Goal: Transaction & Acquisition: Purchase product/service

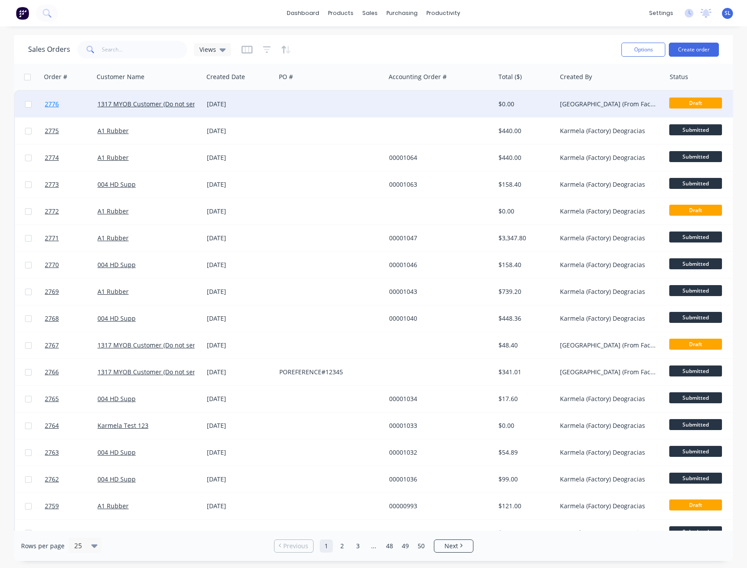
click at [50, 103] on span "2776" at bounding box center [52, 104] width 14 height 9
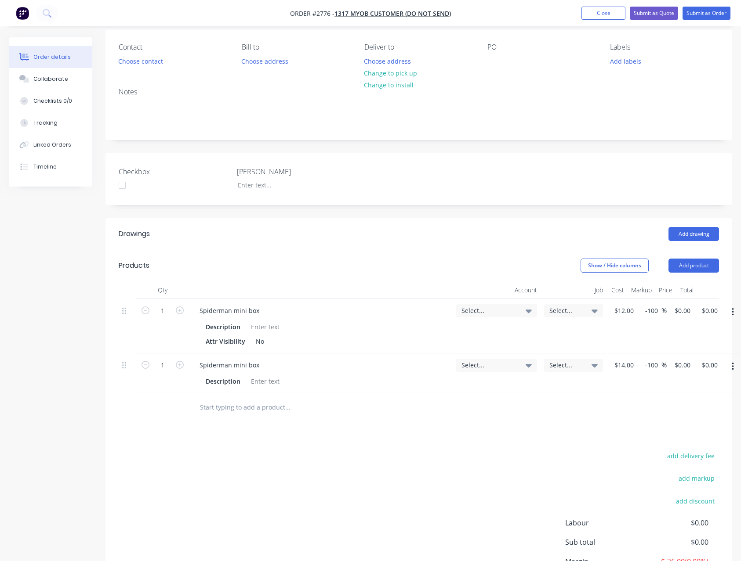
scroll to position [78, 0]
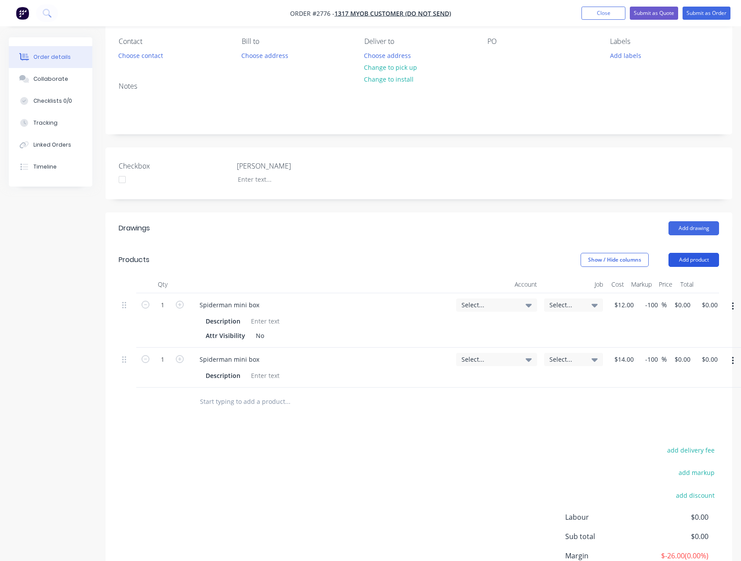
click at [696, 257] on button "Add product" at bounding box center [693, 260] width 51 height 14
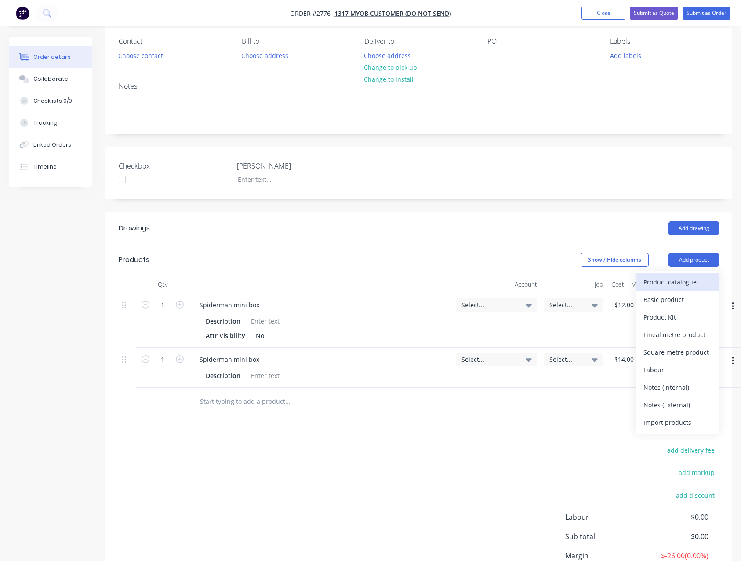
click at [682, 288] on div "Product catalogue" at bounding box center [677, 282] width 68 height 13
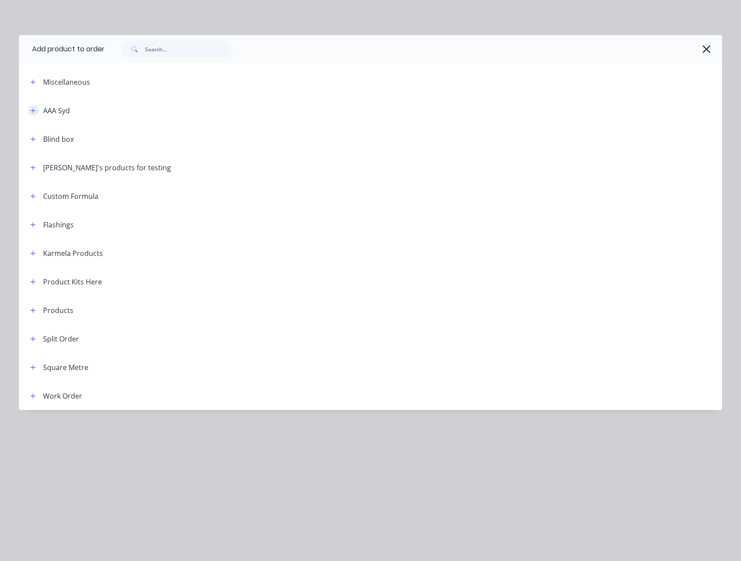
click at [31, 113] on icon "button" at bounding box center [32, 111] width 5 height 6
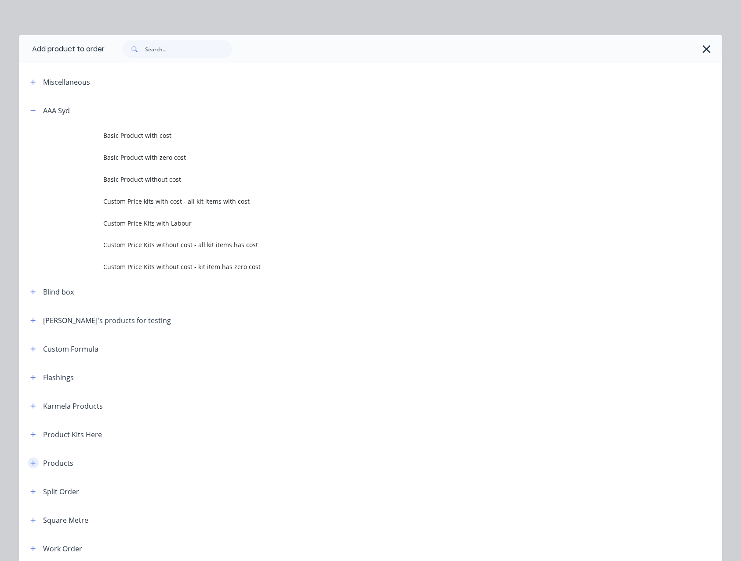
click at [30, 462] on icon "button" at bounding box center [32, 463] width 5 height 6
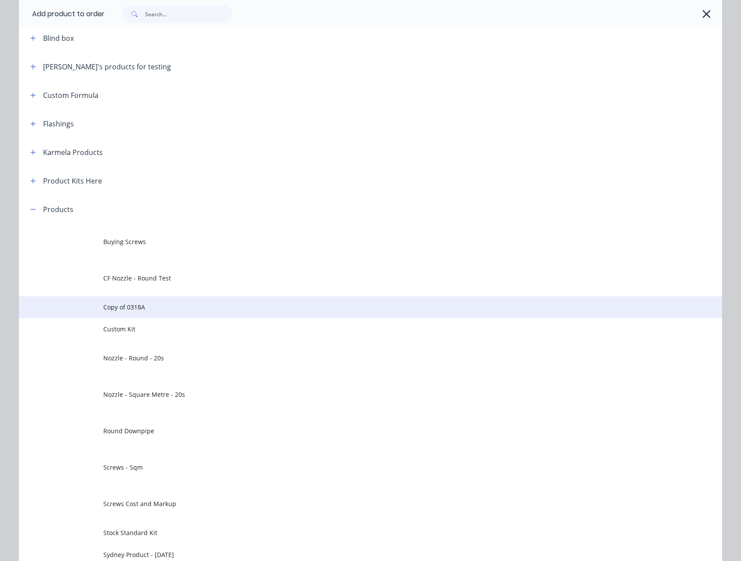
scroll to position [250, 0]
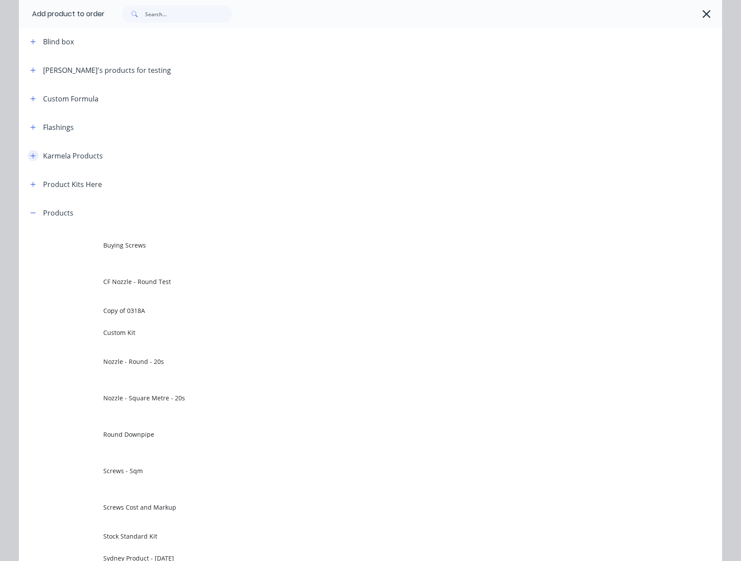
click at [30, 154] on icon "button" at bounding box center [32, 156] width 5 height 6
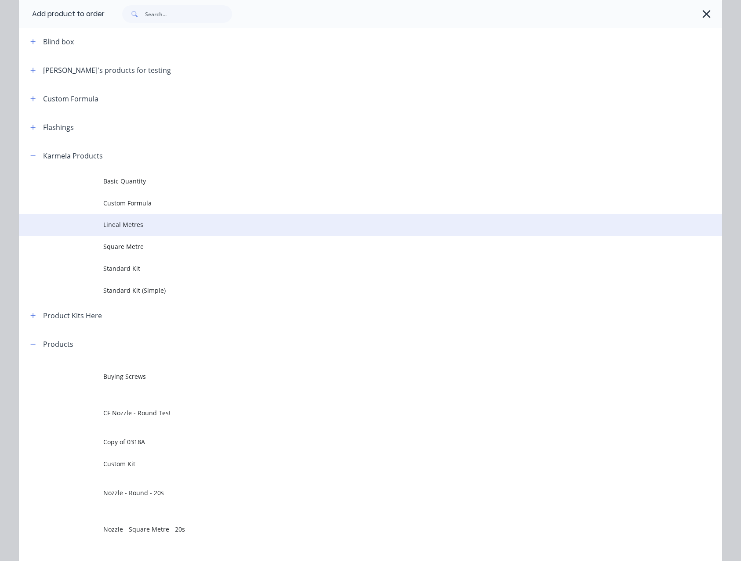
click at [140, 227] on span "Lineal Metres" at bounding box center [350, 224] width 495 height 9
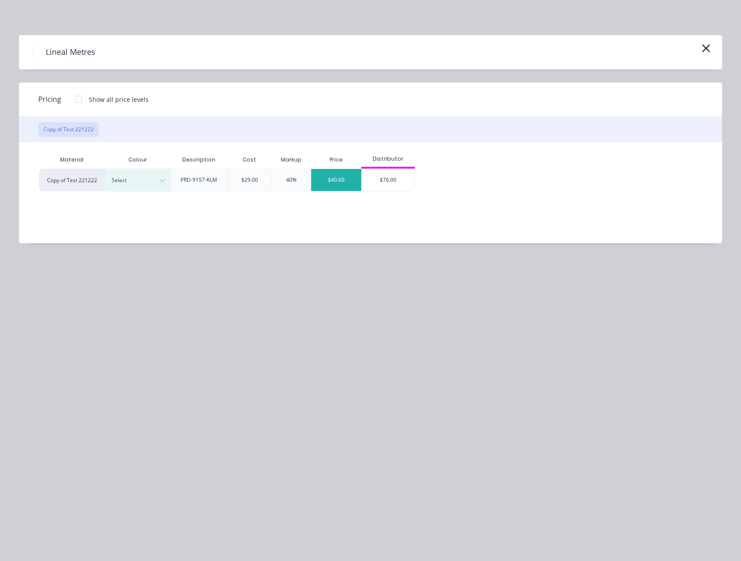
click at [330, 182] on div "$40.60" at bounding box center [336, 180] width 50 height 22
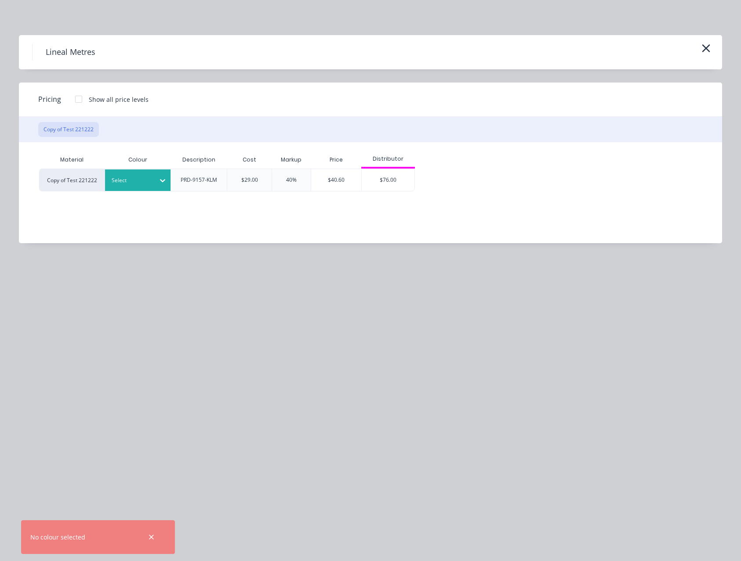
click at [137, 185] on div at bounding box center [132, 181] width 40 height 10
click at [140, 238] on div "Material Colour Description Cost Markup Price Distributor Copy of Test 221222 G…" at bounding box center [364, 192] width 690 height 101
click at [141, 180] on div at bounding box center [132, 181] width 40 height 10
click at [133, 203] on div "Black" at bounding box center [160, 204] width 110 height 16
click at [335, 181] on div "$40.60" at bounding box center [336, 180] width 50 height 22
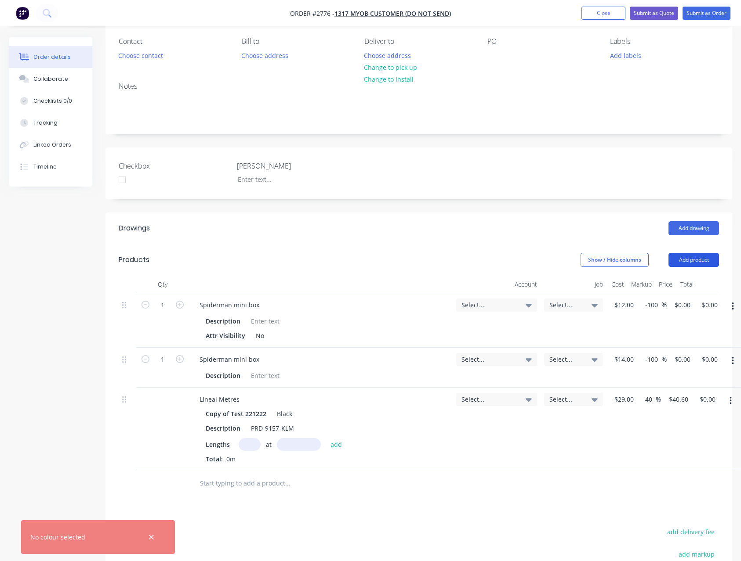
drag, startPoint x: 701, startPoint y: 255, endPoint x: 699, endPoint y: 263, distance: 7.8
click at [700, 255] on button "Add product" at bounding box center [693, 260] width 51 height 14
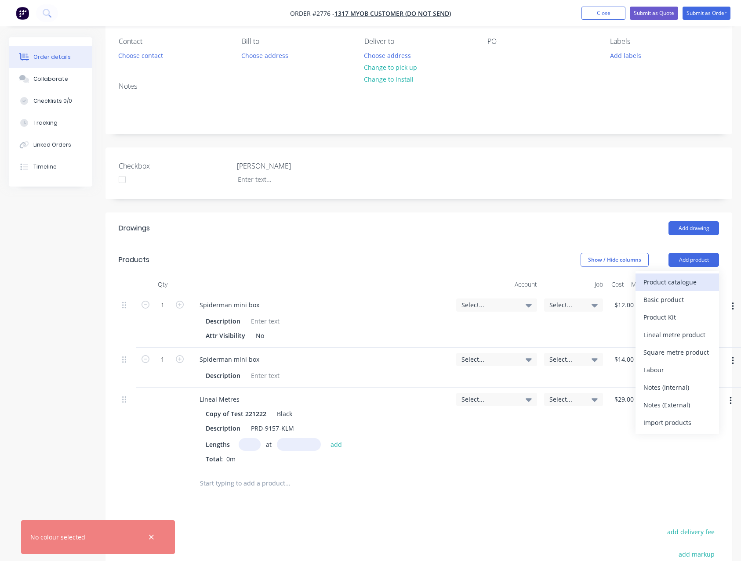
click at [690, 276] on div "Product catalogue" at bounding box center [677, 282] width 68 height 13
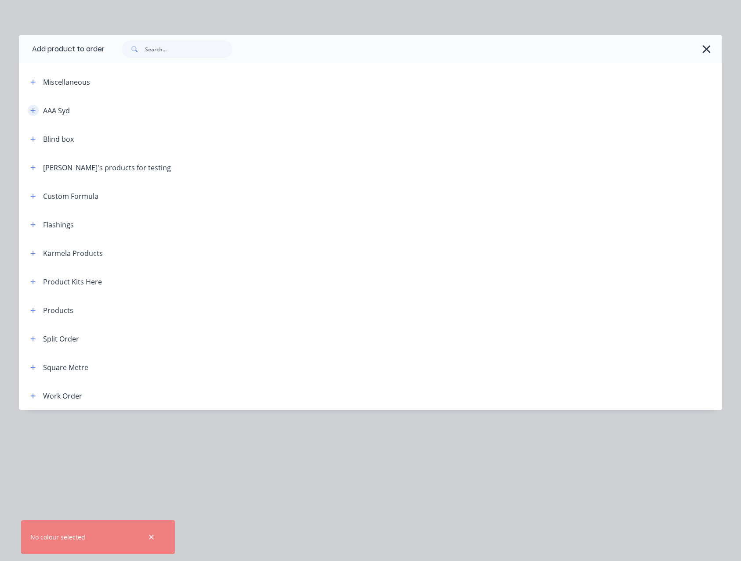
click at [37, 109] on button "button" at bounding box center [33, 110] width 11 height 11
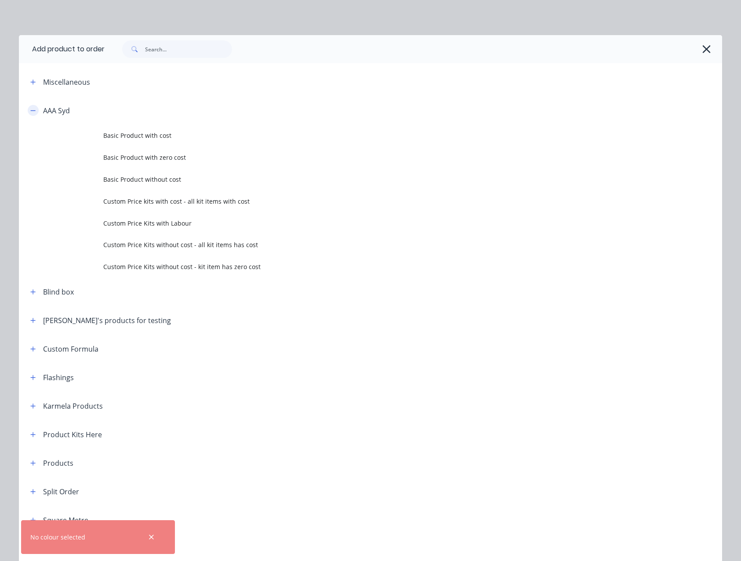
click at [33, 109] on button "button" at bounding box center [33, 110] width 11 height 11
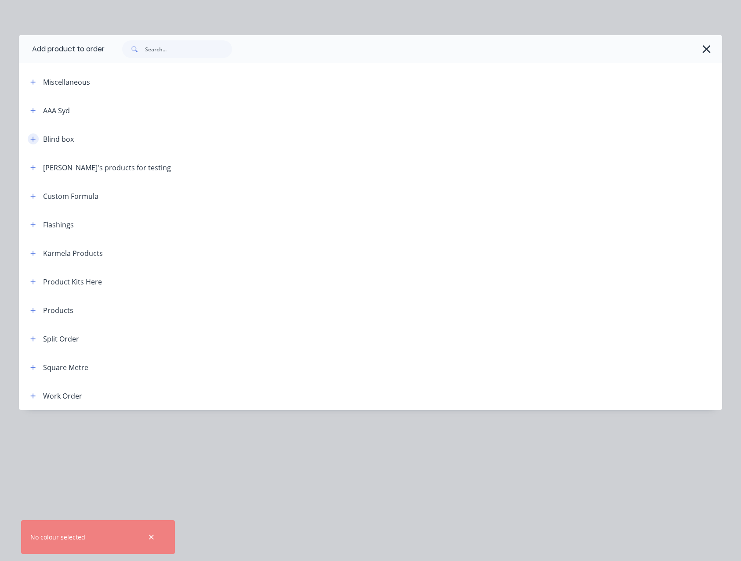
click at [30, 139] on icon "button" at bounding box center [32, 139] width 5 height 6
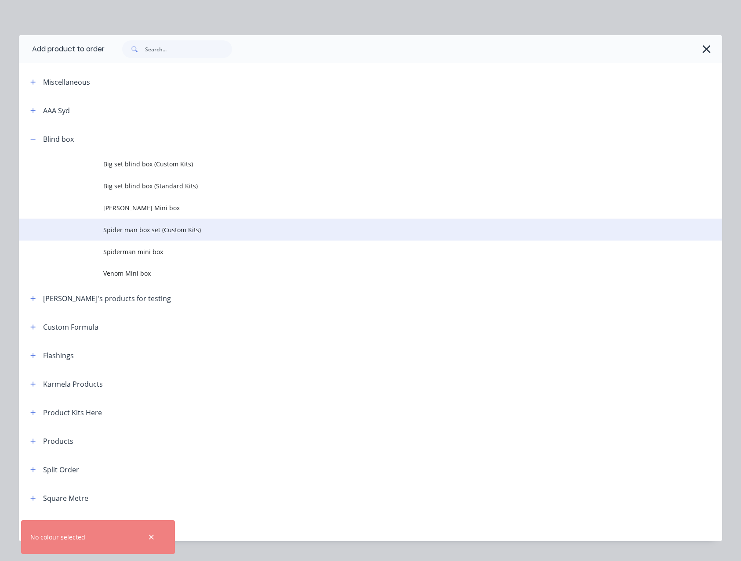
click at [179, 234] on span "Spider man box set (Custom Kits)" at bounding box center [350, 229] width 495 height 9
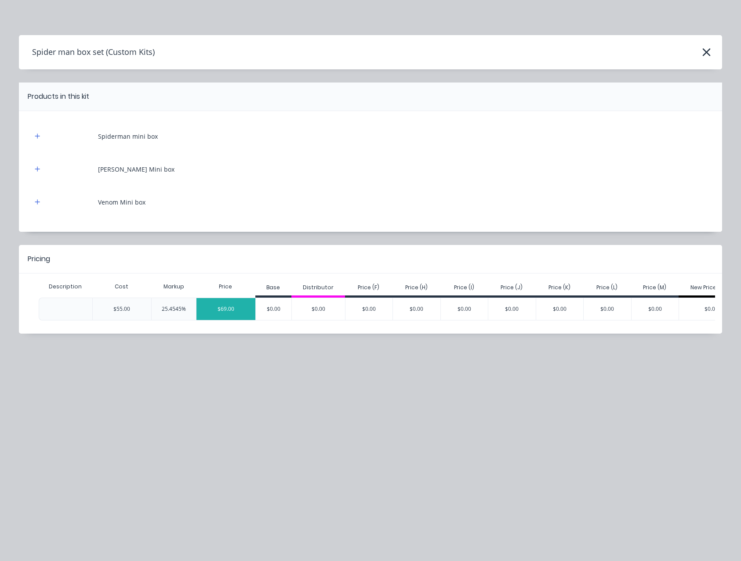
click at [225, 304] on div "$69.00" at bounding box center [225, 309] width 59 height 22
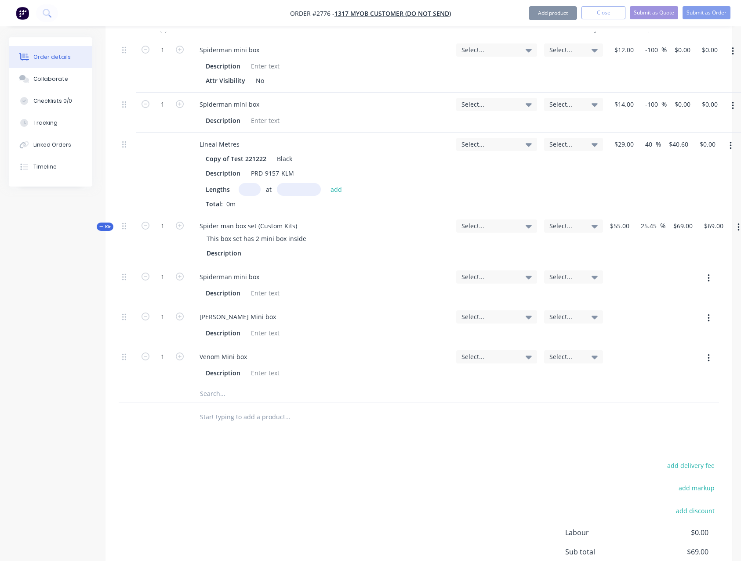
scroll to position [352, 0]
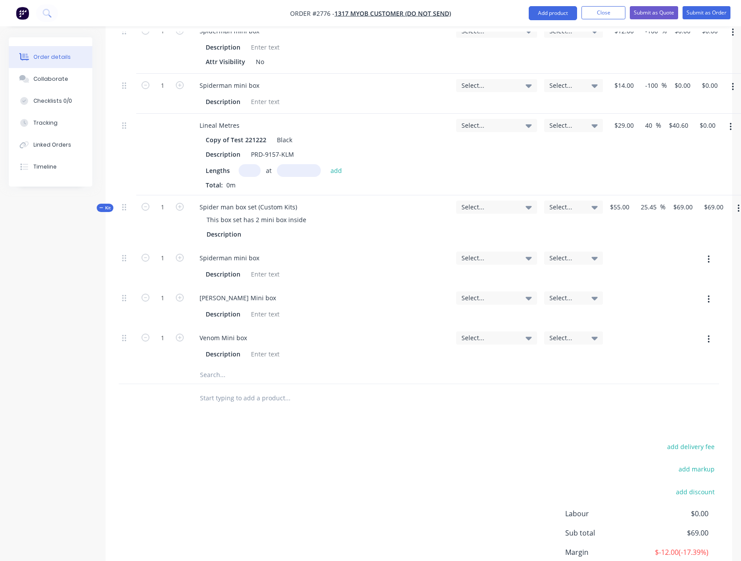
click at [737, 206] on icon "button" at bounding box center [738, 209] width 2 height 8
click at [709, 230] on div "Add product to kit" at bounding box center [707, 231] width 68 height 13
click at [691, 301] on div "Lineal metre product" at bounding box center [707, 302] width 68 height 13
